Goal: Task Accomplishment & Management: Use online tool/utility

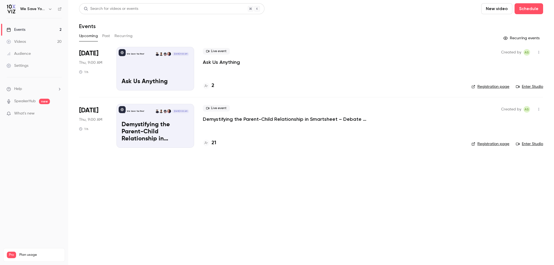
click at [248, 121] on p "Demystifying the Parent-Child Relationship in Smartsheet – Debate at the Dinner…" at bounding box center [285, 119] width 164 height 7
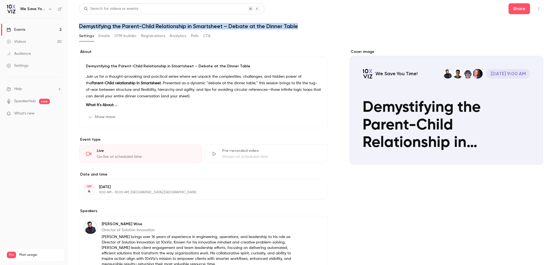
drag, startPoint x: 298, startPoint y: 25, endPoint x: 77, endPoint y: 26, distance: 220.7
click at [77, 26] on main "Search for videos or events Share Demystifying the Parent-Child Relationship in…" at bounding box center [311, 132] width 486 height 265
copy h1 "Demystifying the Parent-Child Relationship in Smartsheet – Debate at the Dinner…"
click at [122, 35] on button "UTM builder" at bounding box center [126, 36] width 22 height 9
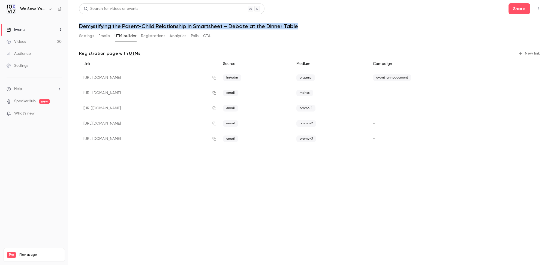
click at [530, 53] on button "New link" at bounding box center [529, 53] width 27 height 9
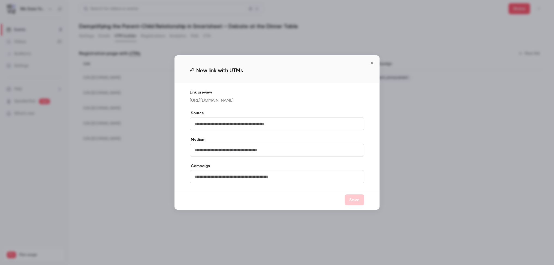
click at [242, 129] on input "text" at bounding box center [277, 123] width 175 height 13
type input "********"
click at [221, 149] on input "text" at bounding box center [277, 150] width 175 height 13
type input "*****"
click at [352, 205] on button "Save" at bounding box center [355, 199] width 20 height 11
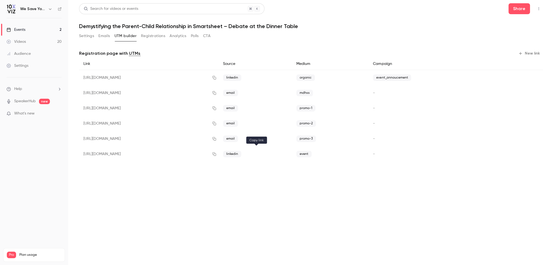
click at [217, 155] on icon "button" at bounding box center [214, 154] width 4 height 4
click at [85, 37] on button "Settings" at bounding box center [86, 36] width 15 height 9
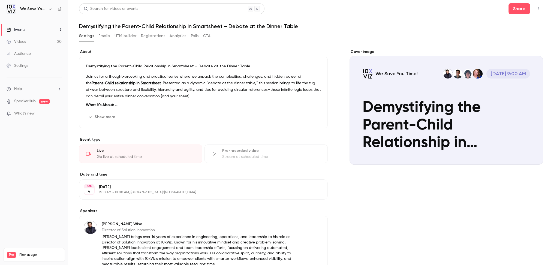
click at [304, 117] on button "Edit" at bounding box center [311, 117] width 20 height 9
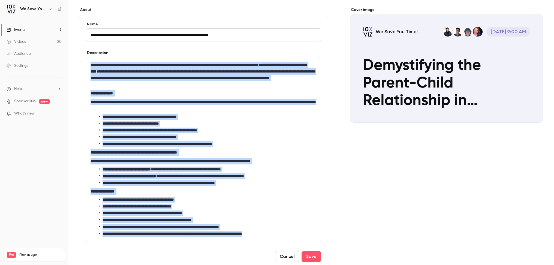
scroll to position [41, 0]
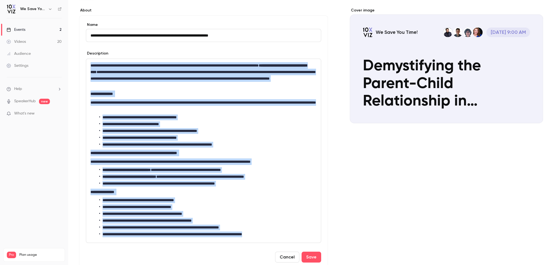
drag, startPoint x: 277, startPoint y: 122, endPoint x: 90, endPoint y: 63, distance: 196.7
click at [90, 63] on div "**********" at bounding box center [203, 151] width 235 height 184
click at [283, 255] on button "Cancel" at bounding box center [287, 257] width 24 height 11
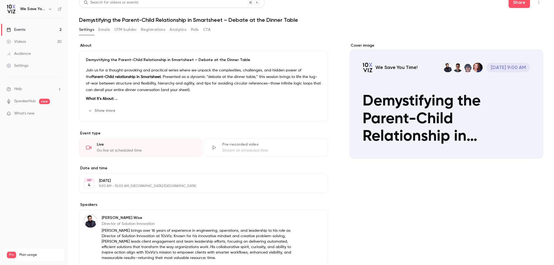
scroll to position [0, 0]
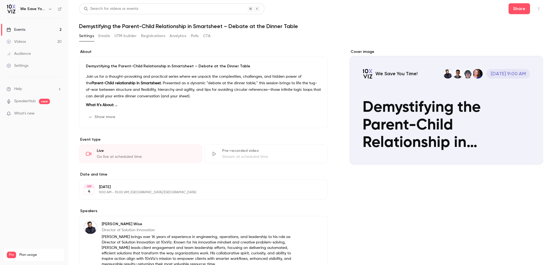
click at [95, 116] on button "Show more" at bounding box center [102, 117] width 33 height 9
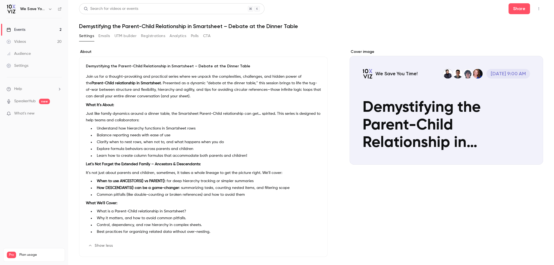
scroll to position [13, 0]
